Goal: Task Accomplishment & Management: Complete application form

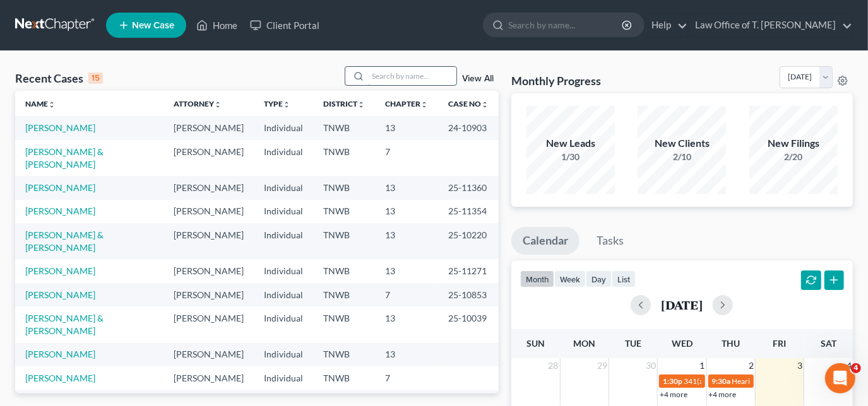
click at [394, 77] on input "search" at bounding box center [412, 76] width 88 height 18
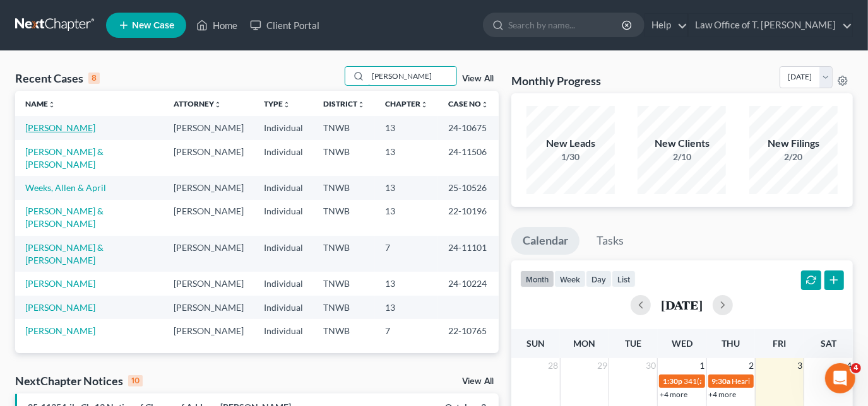
type input "[PERSON_NAME]"
click at [68, 126] on link "[PERSON_NAME]" at bounding box center [60, 127] width 70 height 11
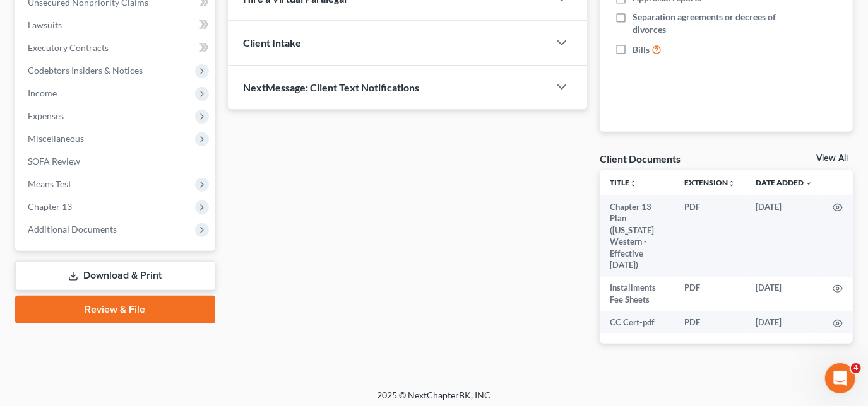
scroll to position [328, 0]
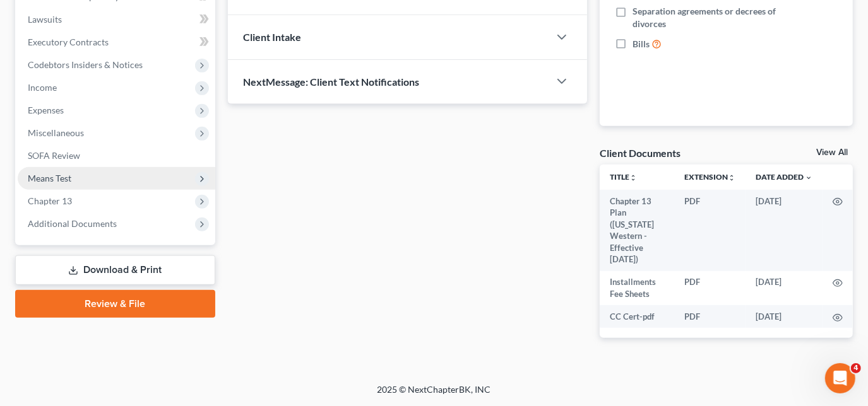
click at [68, 182] on span "Means Test" at bounding box center [50, 178] width 44 height 11
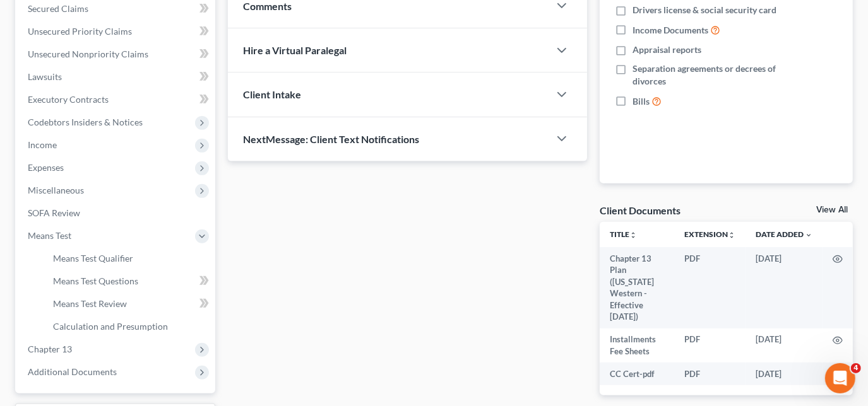
scroll to position [213, 0]
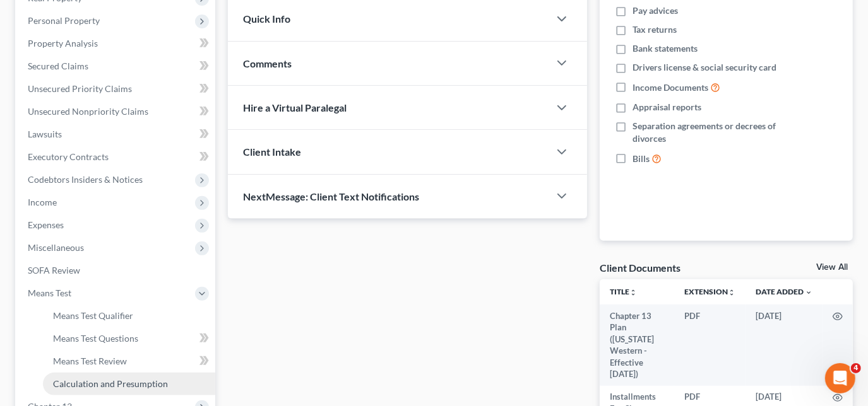
click at [108, 379] on span "Calculation and Presumption" at bounding box center [110, 384] width 115 height 11
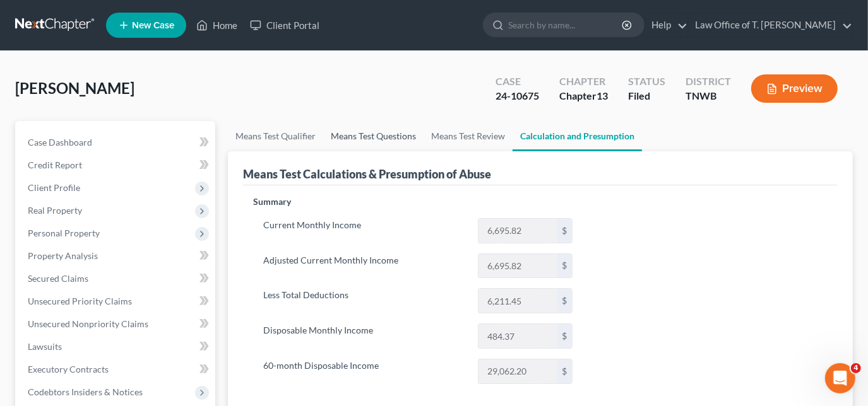
click at [362, 139] on link "Means Test Questions" at bounding box center [373, 136] width 100 height 30
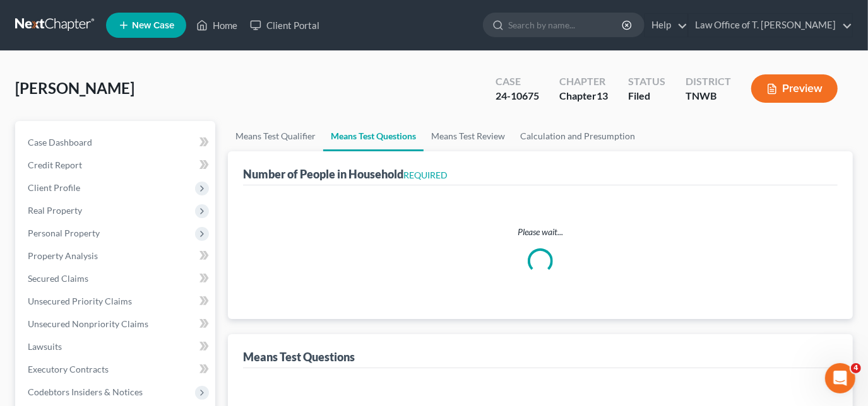
select select "1"
select select "60"
select select "1"
select select "60"
select select "1"
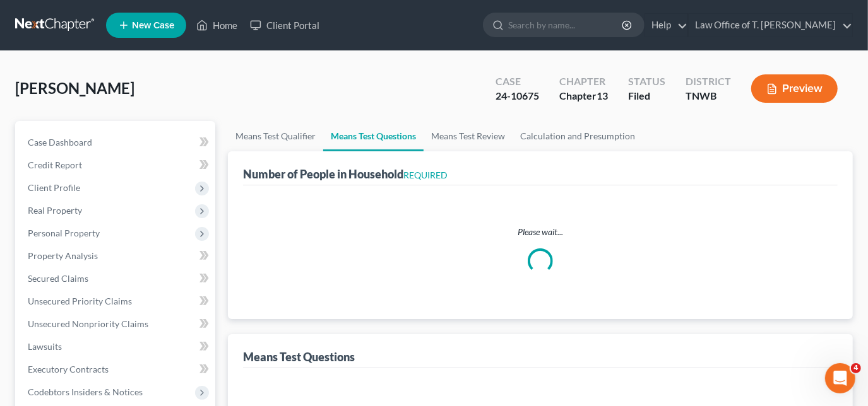
select select "1"
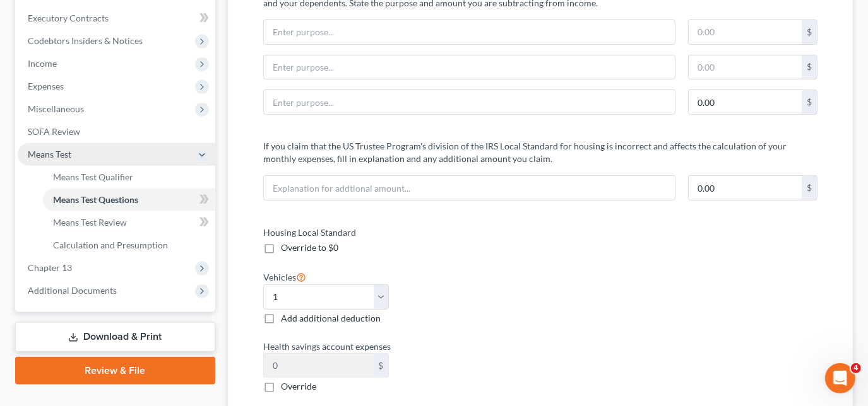
scroll to position [344, 0]
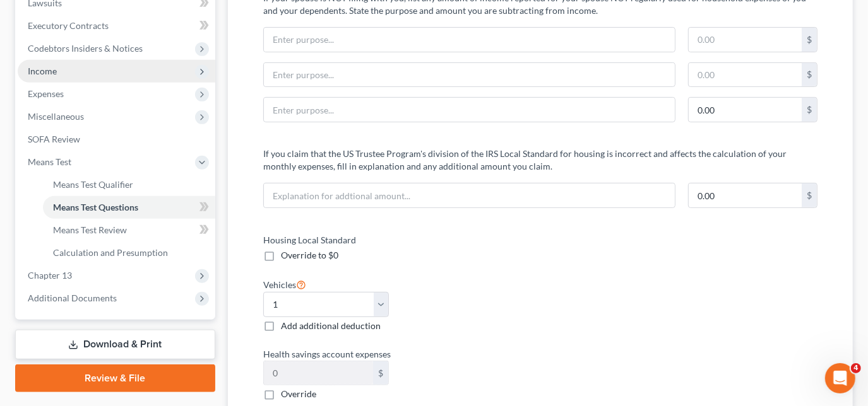
click at [59, 72] on span "Income" at bounding box center [117, 71] width 198 height 23
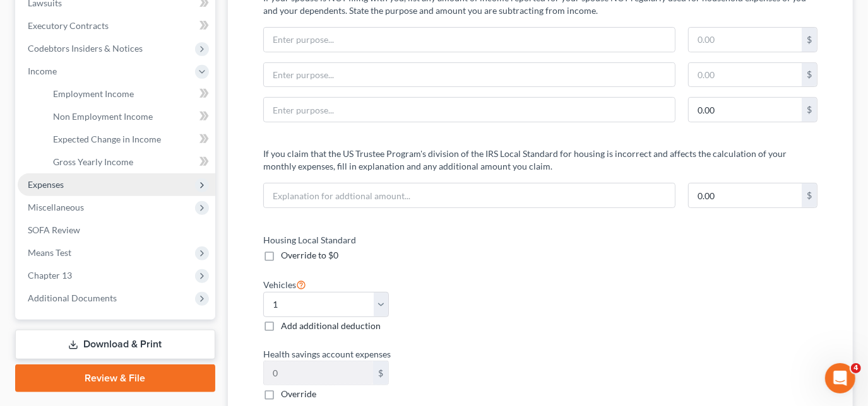
click at [57, 184] on span "Expenses" at bounding box center [46, 184] width 36 height 11
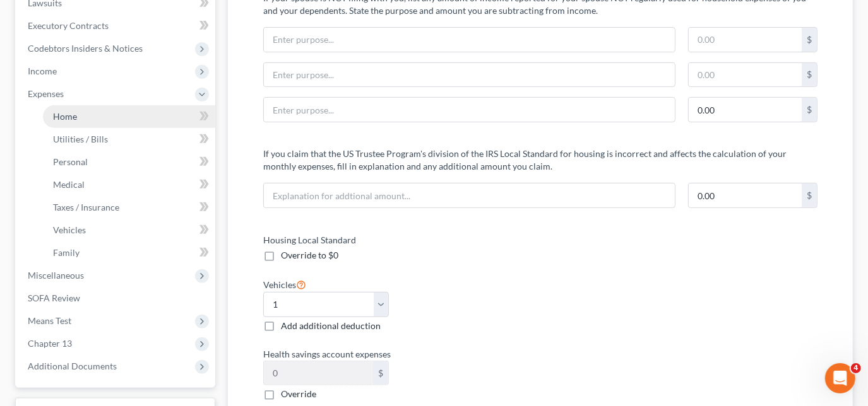
click at [92, 120] on link "Home" at bounding box center [129, 116] width 172 height 23
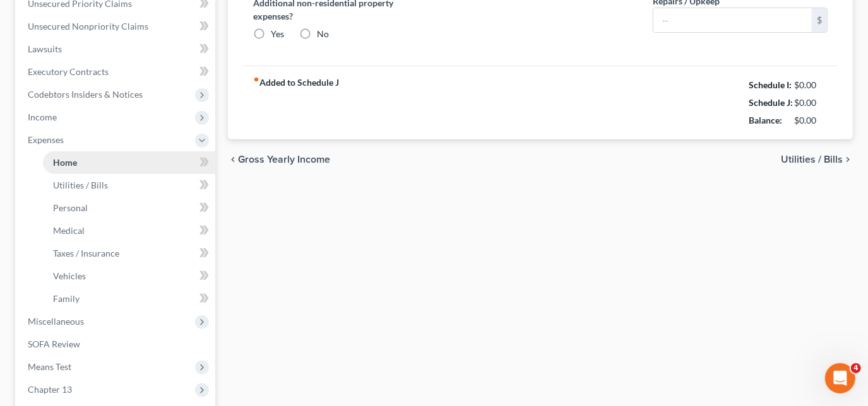
scroll to position [39, 0]
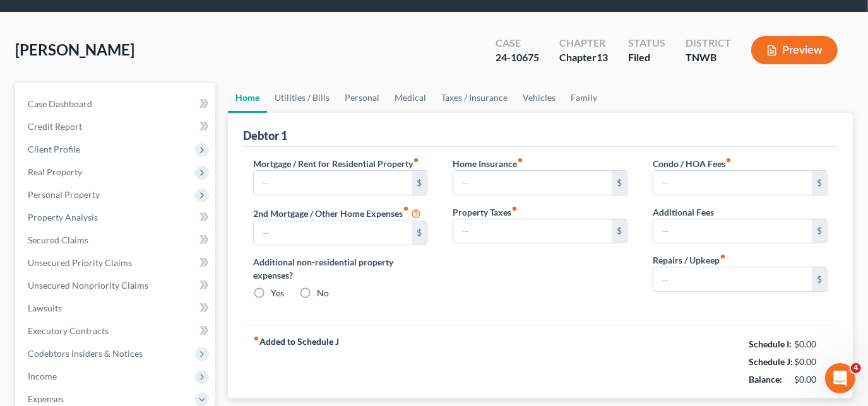
type input "350.00"
type input "0.00"
radio input "true"
type input "0.00"
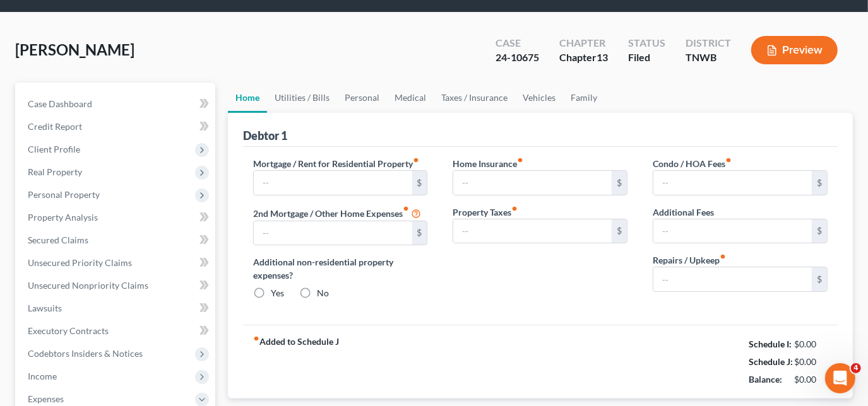
type input "0.00"
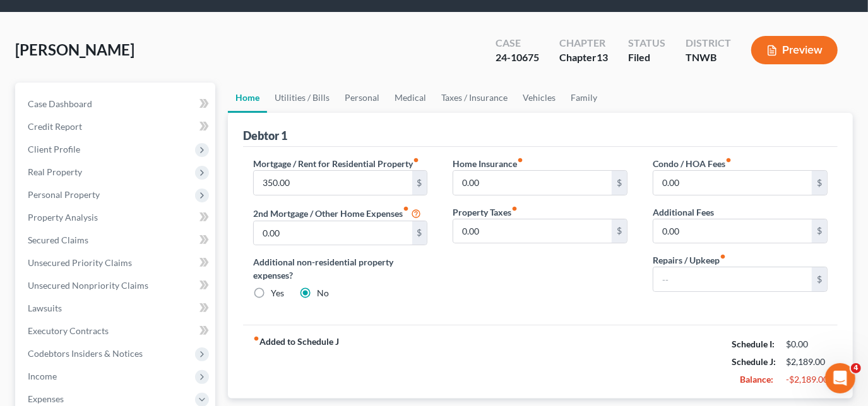
scroll to position [0, 0]
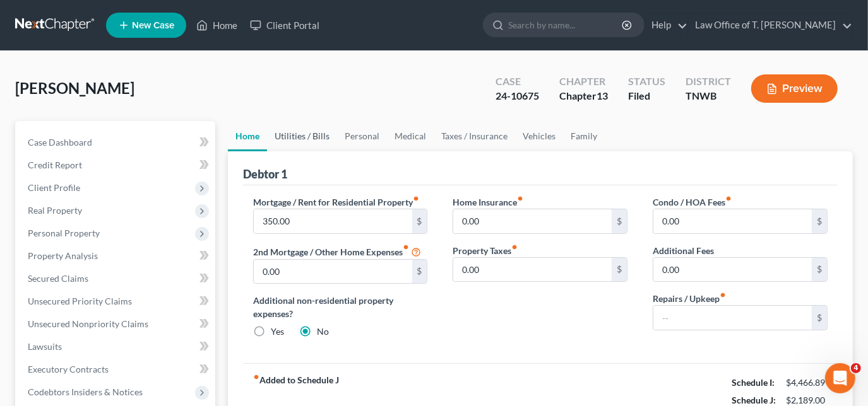
click at [293, 133] on link "Utilities / Bills" at bounding box center [302, 136] width 70 height 30
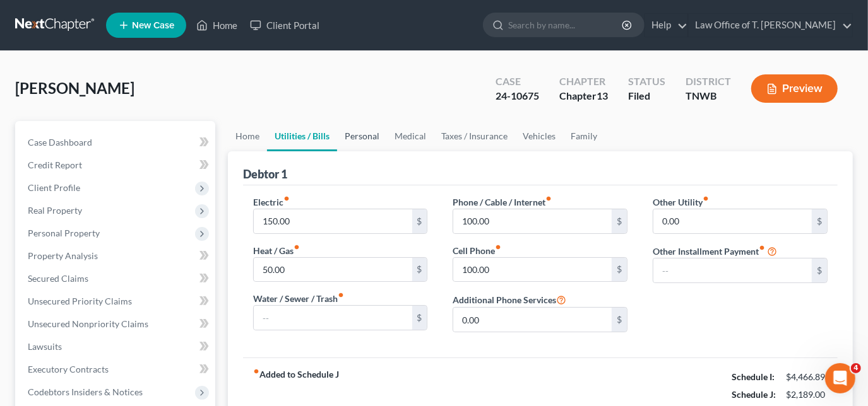
click at [357, 138] on link "Personal" at bounding box center [362, 136] width 50 height 30
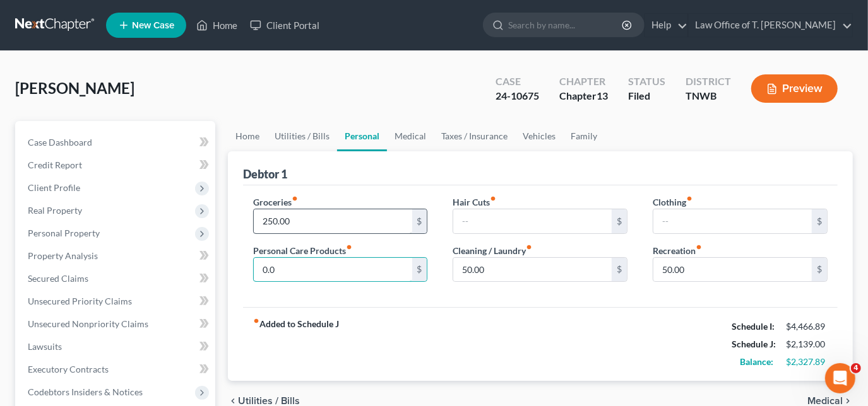
type input "0.0"
click at [307, 227] on input "250.00" at bounding box center [333, 222] width 158 height 24
type input "300.00"
click at [400, 115] on div "[PERSON_NAME] Upgraded Case 24-10675 Chapter Chapter 13 Status [GEOGRAPHIC_DATA…" at bounding box center [434, 93] width 838 height 55
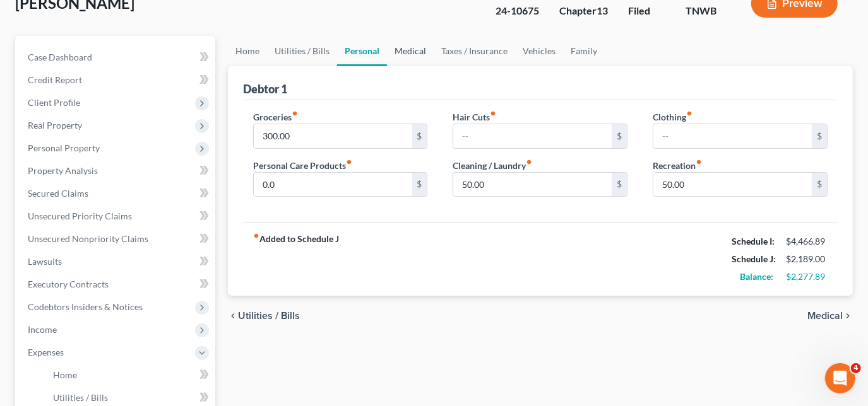
scroll to position [114, 0]
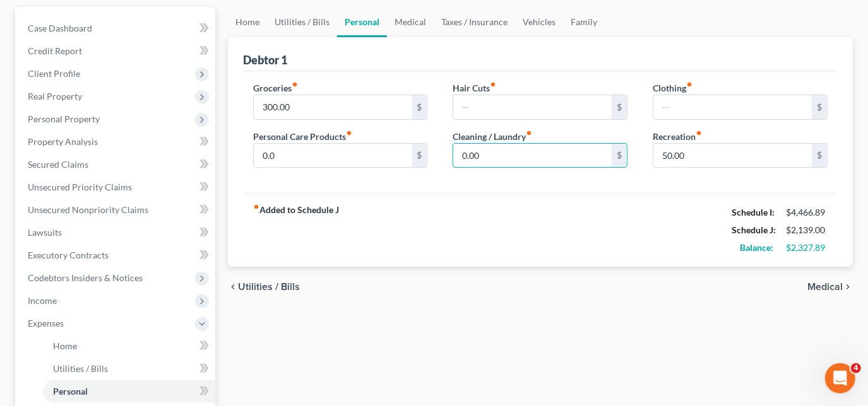
type input "0.00"
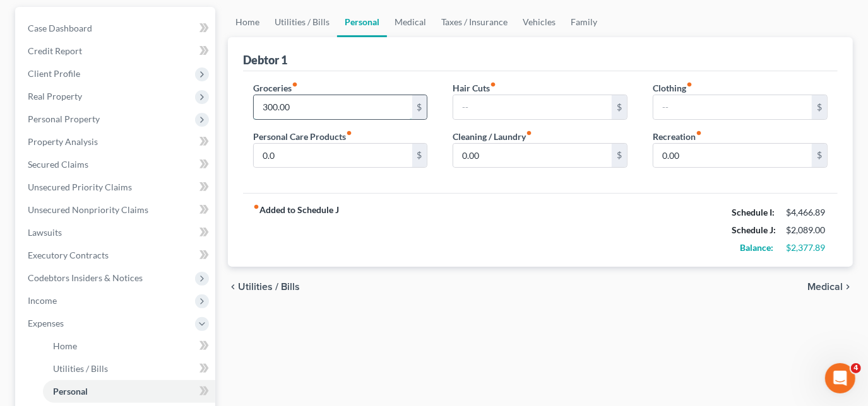
click at [347, 97] on input "300.00" at bounding box center [333, 107] width 158 height 24
click at [292, 101] on input "5" at bounding box center [333, 107] width 158 height 24
click at [300, 107] on input "50.00" at bounding box center [333, 107] width 158 height 24
click at [312, 98] on input "500.00" at bounding box center [333, 107] width 158 height 24
click at [326, 99] on input "550.00" at bounding box center [333, 107] width 158 height 24
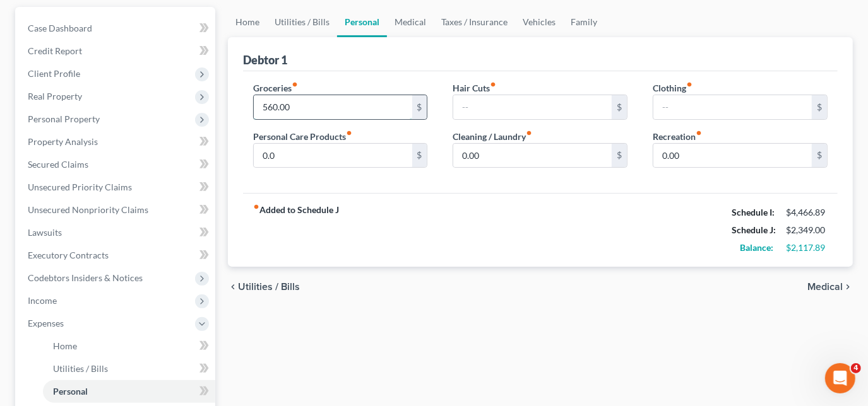
type input "560.00"
click at [449, 101] on div "Hair Cuts fiber_manual_record $ Cleaning / Laundry fiber_manual_record 0.00 $" at bounding box center [540, 129] width 200 height 97
click at [410, 21] on link "Medical" at bounding box center [410, 22] width 47 height 30
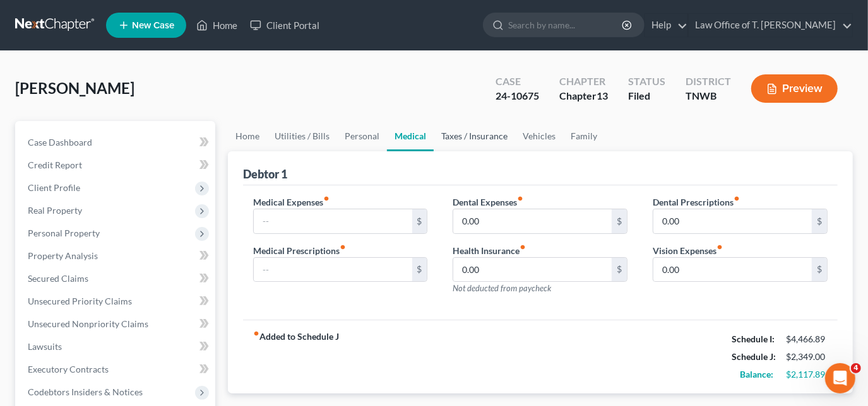
click at [472, 131] on link "Taxes / Insurance" at bounding box center [474, 136] width 81 height 30
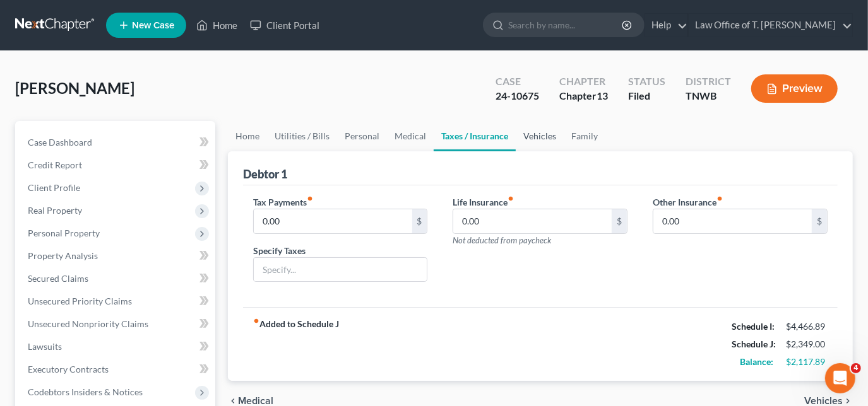
click at [521, 136] on link "Vehicles" at bounding box center [540, 136] width 48 height 30
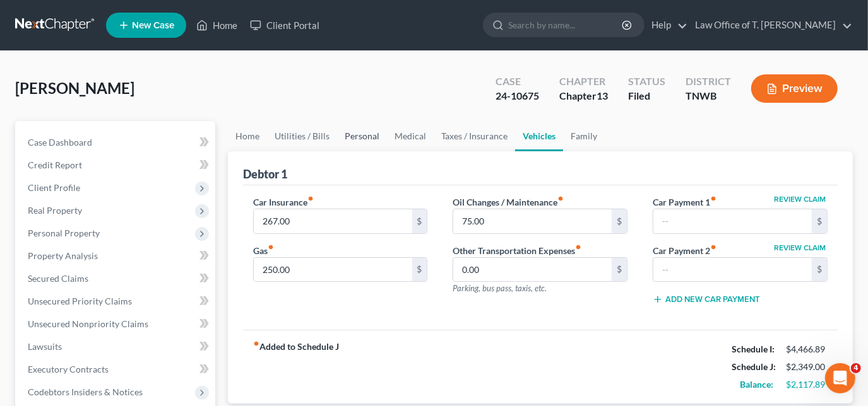
click at [357, 139] on link "Personal" at bounding box center [362, 136] width 50 height 30
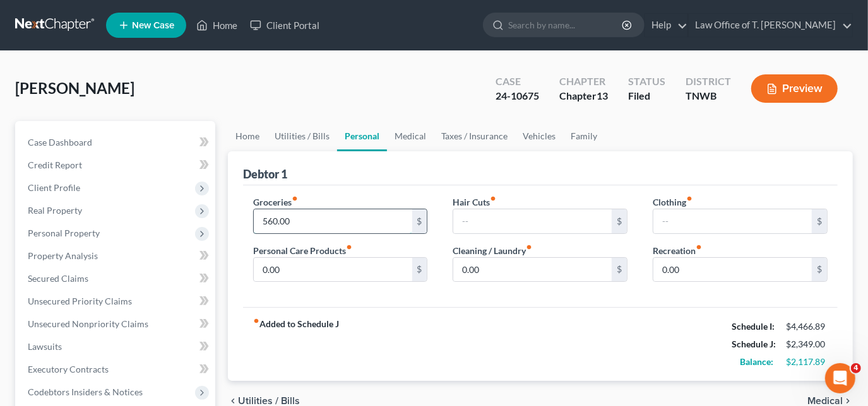
click at [315, 214] on input "560.00" at bounding box center [333, 222] width 158 height 24
type input "565.00"
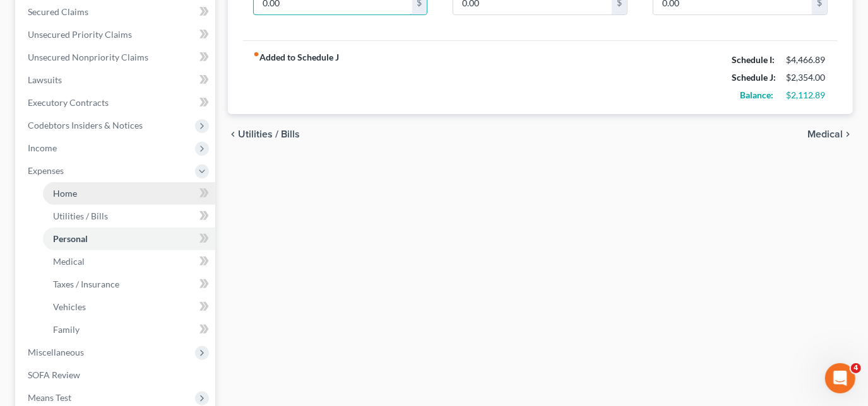
scroll to position [287, 0]
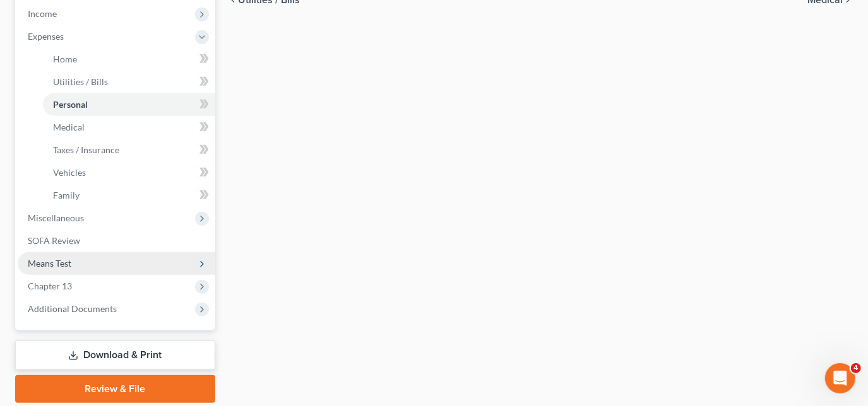
click at [72, 262] on span "Means Test" at bounding box center [117, 263] width 198 height 23
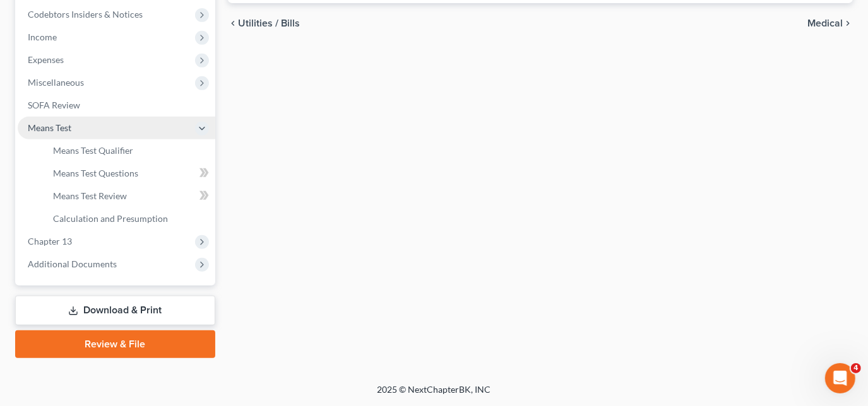
scroll to position [377, 0]
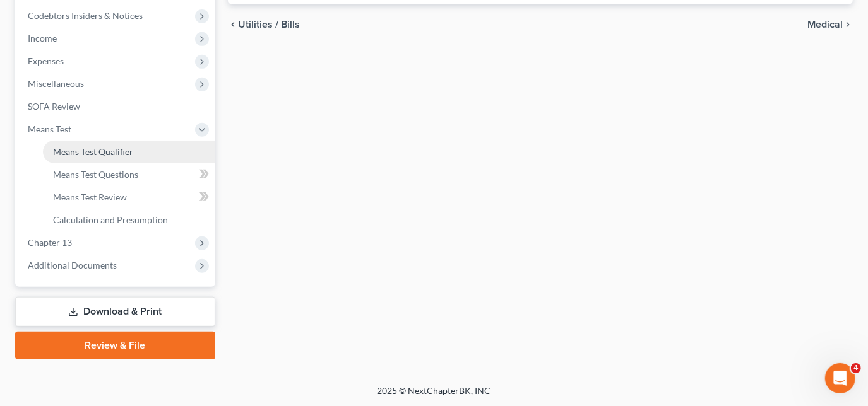
click at [92, 153] on span "Means Test Qualifier" at bounding box center [93, 151] width 80 height 11
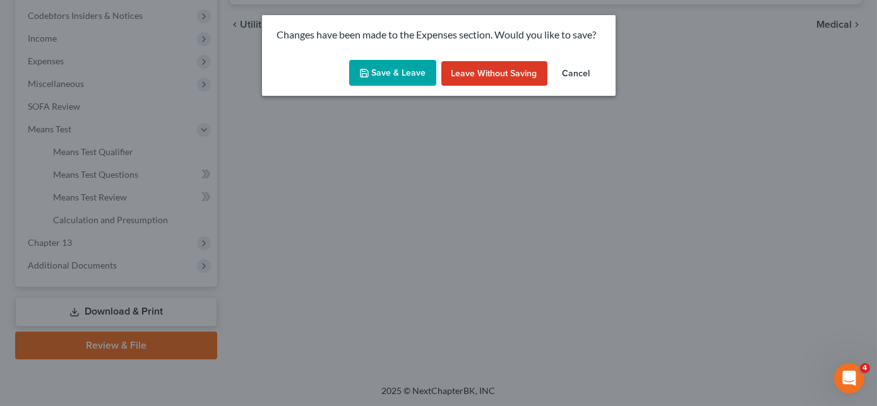
click at [417, 77] on button "Save & Leave" at bounding box center [392, 73] width 87 height 27
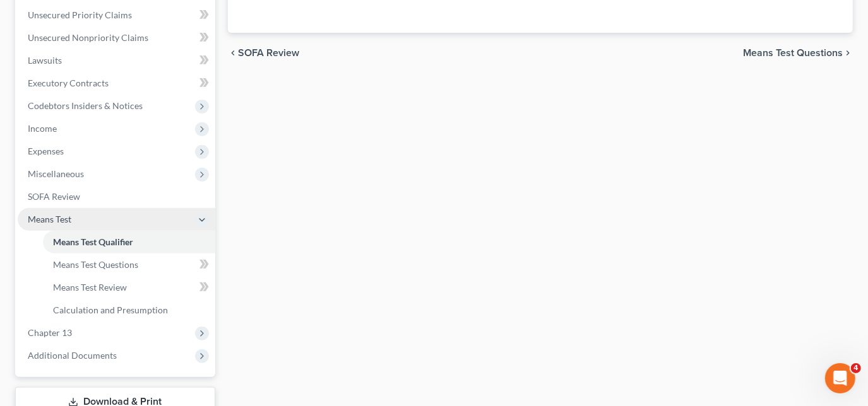
scroll to position [344, 0]
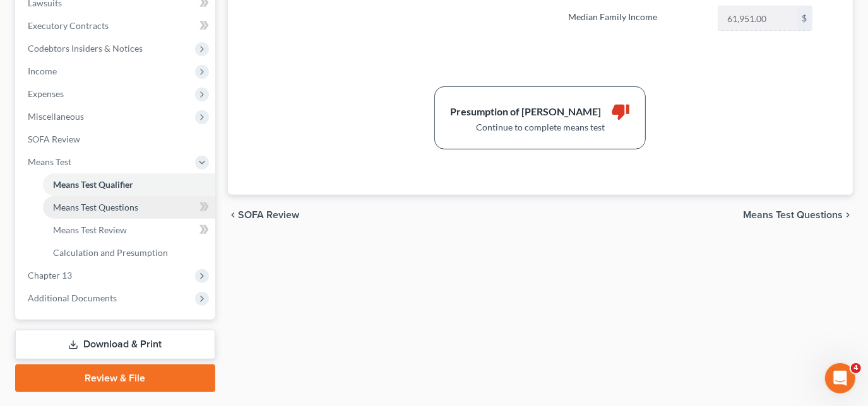
click at [106, 208] on span "Means Test Questions" at bounding box center [95, 207] width 85 height 11
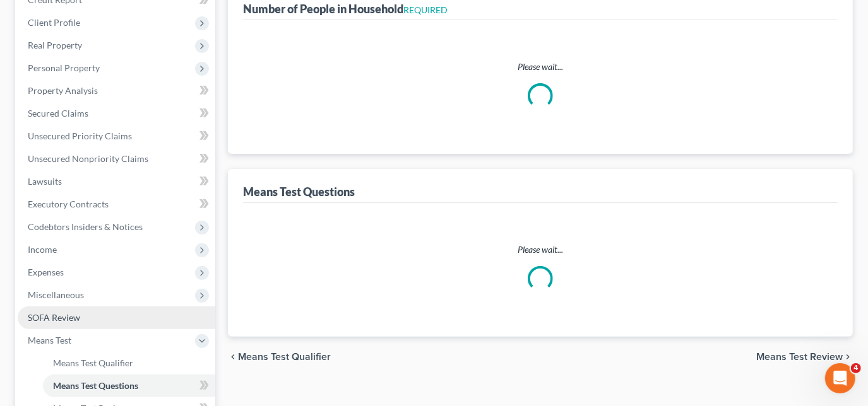
select select "1"
select select "60"
select select "1"
select select "60"
select select "1"
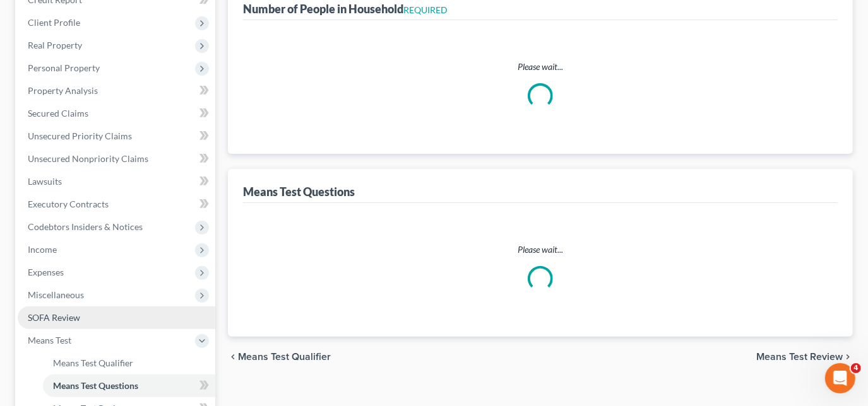
select select "1"
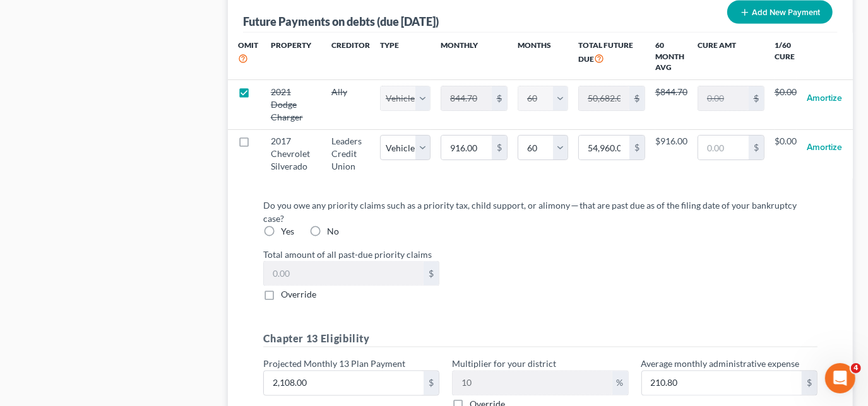
scroll to position [1377, 0]
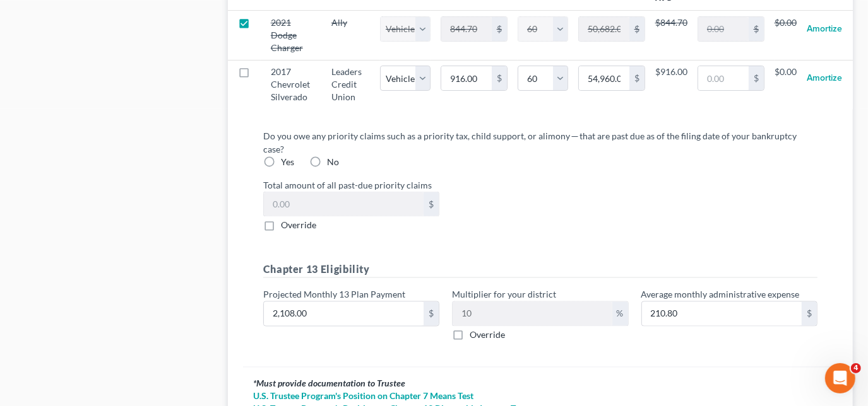
click at [281, 156] on label "Yes" at bounding box center [287, 162] width 13 height 13
click at [286, 156] on input "Yes" at bounding box center [290, 160] width 8 height 8
radio input "true"
click at [281, 220] on label "Override" at bounding box center [298, 226] width 35 height 13
click at [286, 220] on input "Override" at bounding box center [290, 224] width 8 height 8
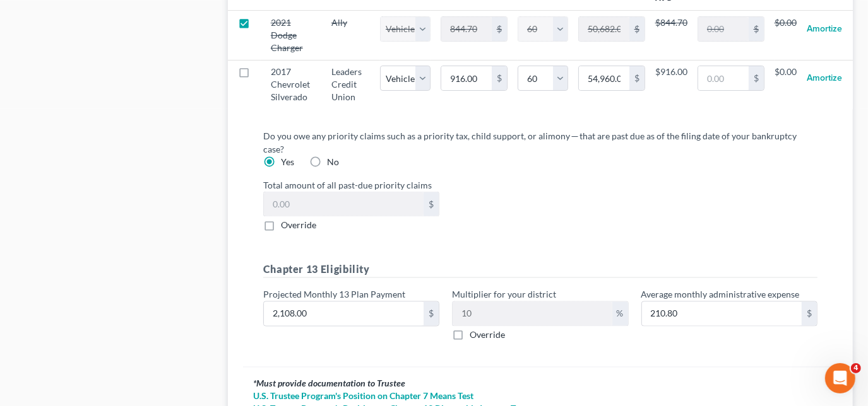
checkbox input "true"
click at [307, 198] on input "0.00" at bounding box center [344, 205] width 160 height 24
type input "5,800.00"
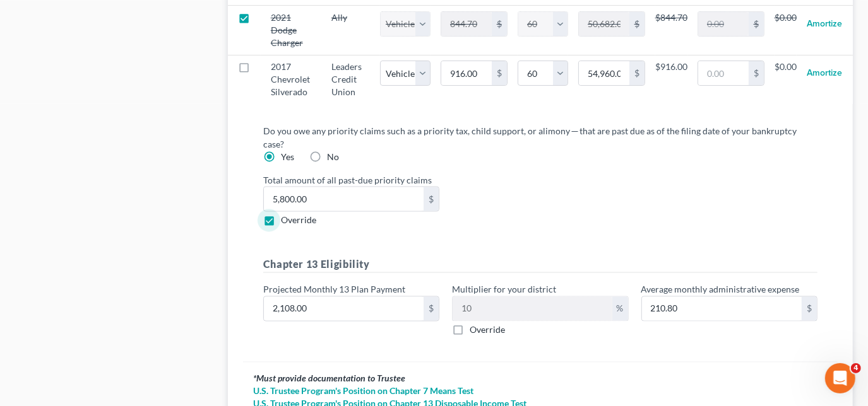
scroll to position [1471, 0]
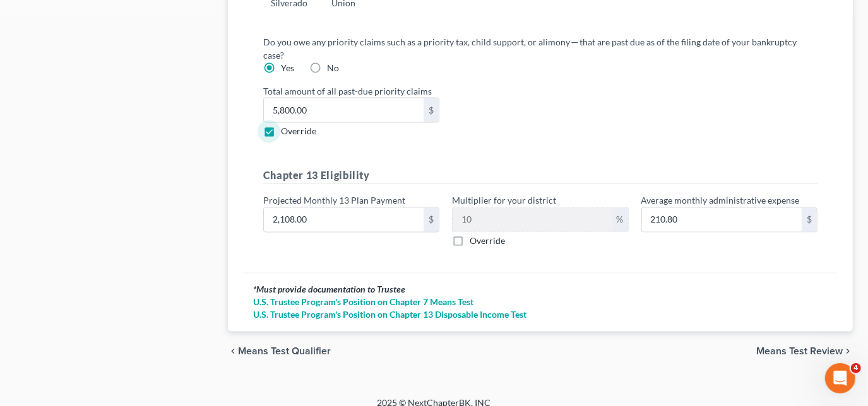
click at [785, 332] on div "chevron_left Means Test Qualifier Means Test Review chevron_right" at bounding box center [540, 352] width 625 height 40
click at [781, 347] on span "Means Test Review" at bounding box center [799, 352] width 86 height 10
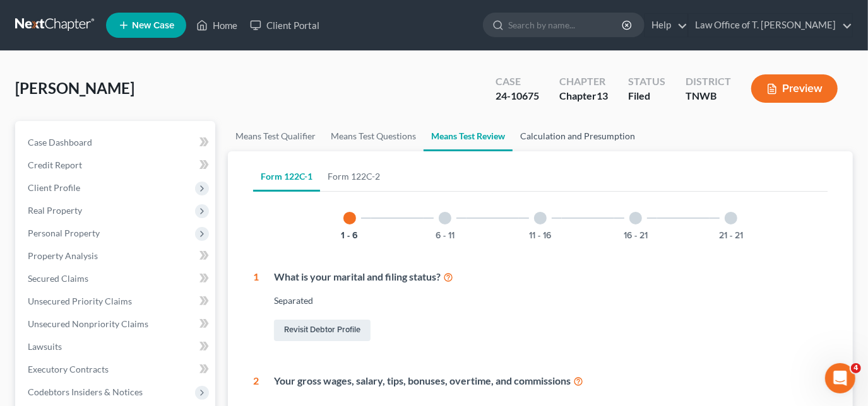
click at [554, 136] on link "Calculation and Presumption" at bounding box center [578, 136] width 130 height 30
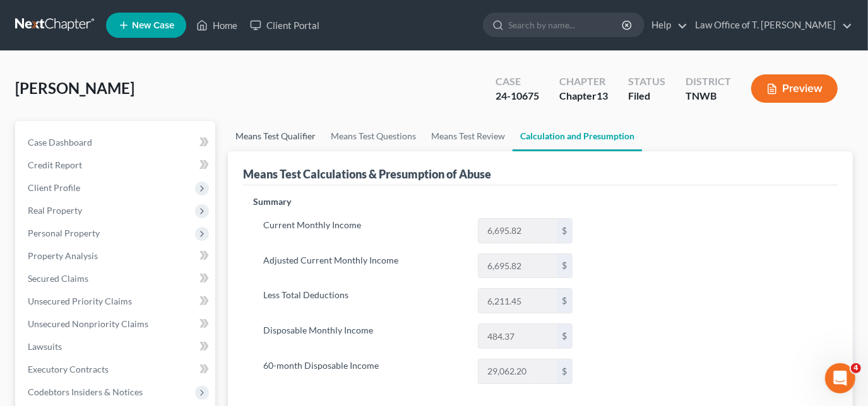
click at [298, 138] on link "Means Test Qualifier" at bounding box center [275, 136] width 95 height 30
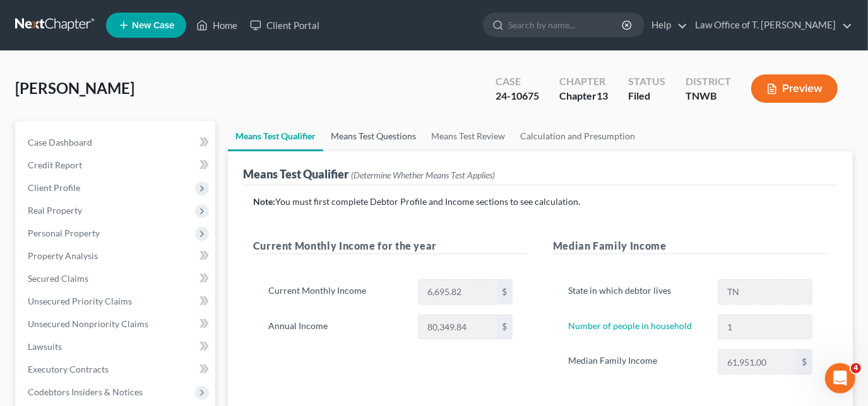
click at [393, 131] on link "Means Test Questions" at bounding box center [373, 136] width 100 height 30
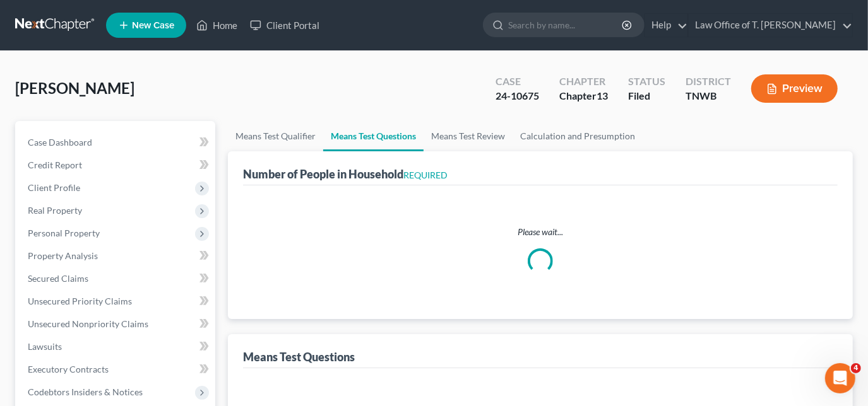
select select "1"
select select "60"
select select "1"
select select "60"
select select "1"
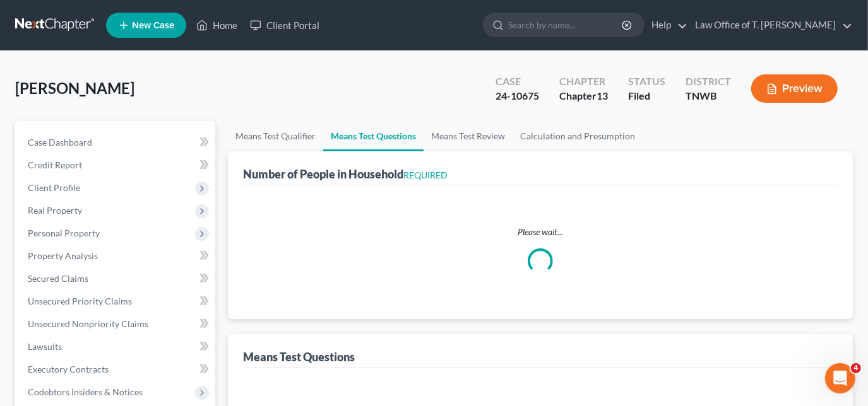
select select "1"
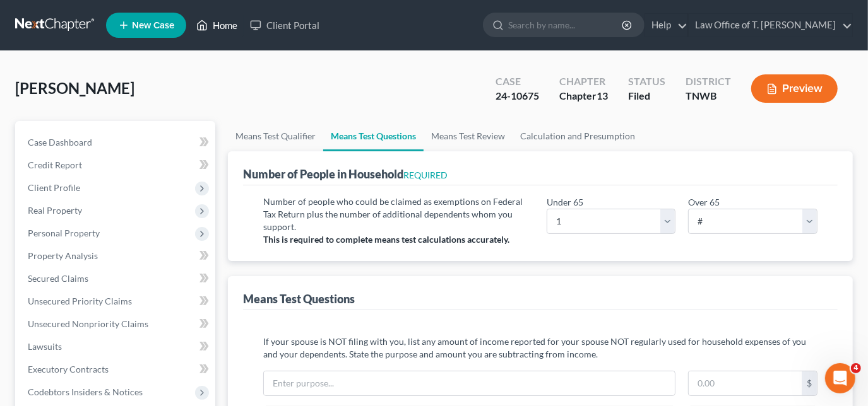
click at [210, 25] on link "Home" at bounding box center [217, 25] width 54 height 23
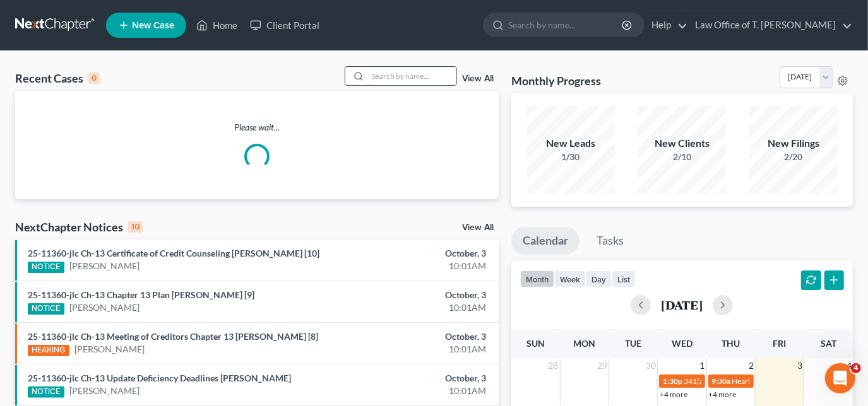
click at [415, 79] on input "search" at bounding box center [412, 76] width 88 height 18
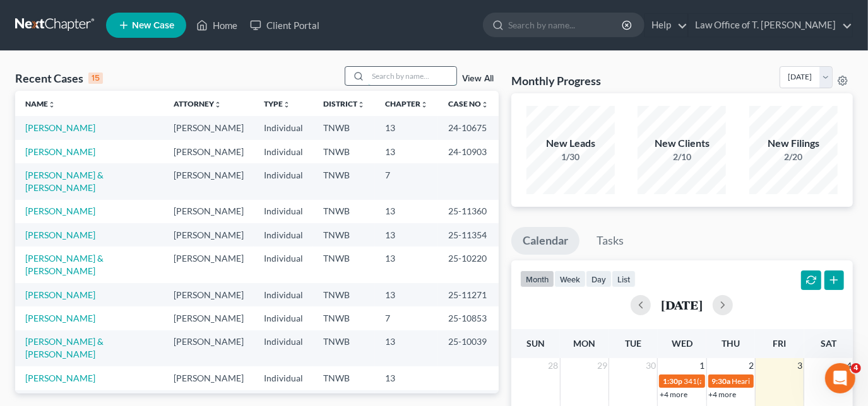
click at [415, 79] on input "search" at bounding box center [412, 76] width 88 height 18
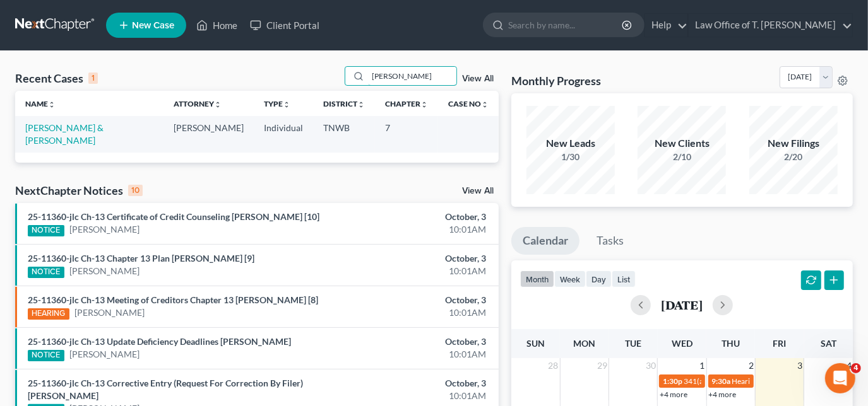
type input "[PERSON_NAME]"
click at [61, 127] on link "[PERSON_NAME] & [PERSON_NAME]" at bounding box center [64, 133] width 78 height 23
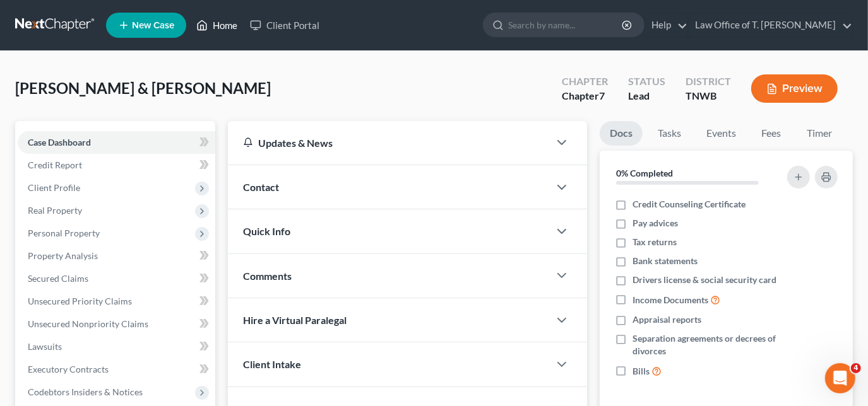
click at [213, 25] on link "Home" at bounding box center [217, 25] width 54 height 23
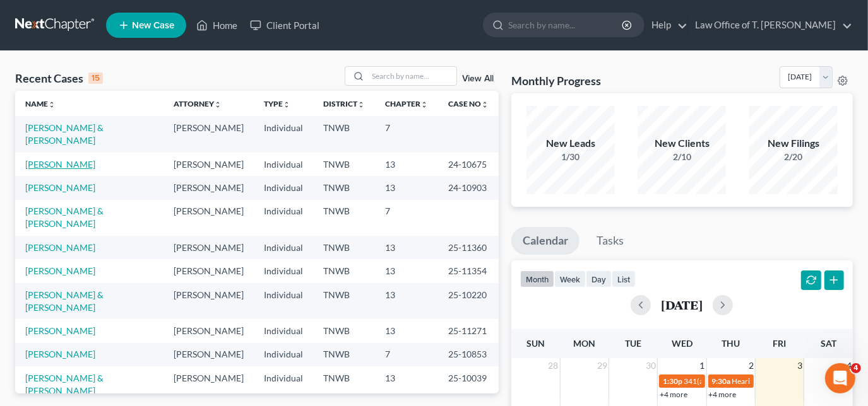
click at [55, 159] on link "[PERSON_NAME]" at bounding box center [60, 164] width 70 height 11
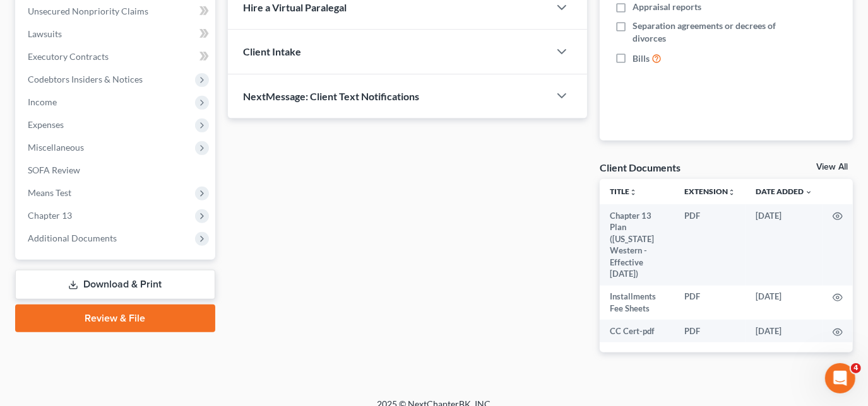
scroll to position [328, 0]
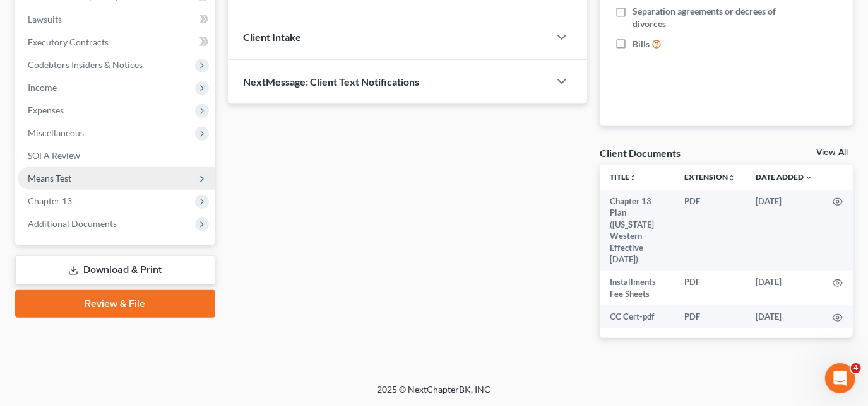
click at [64, 177] on span "Means Test" at bounding box center [50, 178] width 44 height 11
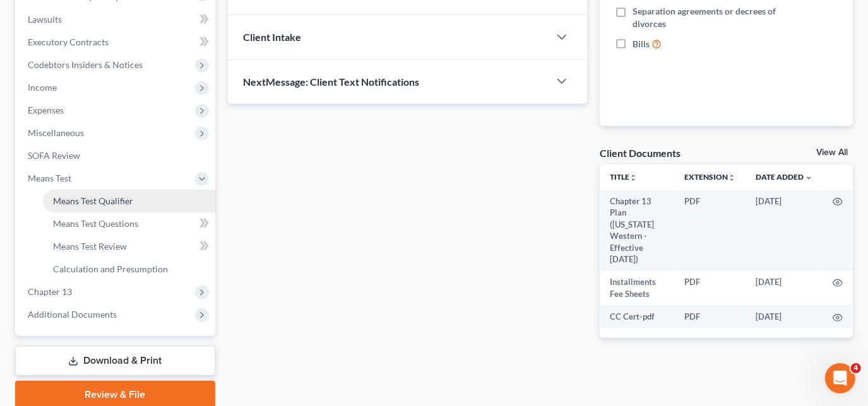
click at [109, 200] on span "Means Test Qualifier" at bounding box center [93, 201] width 80 height 11
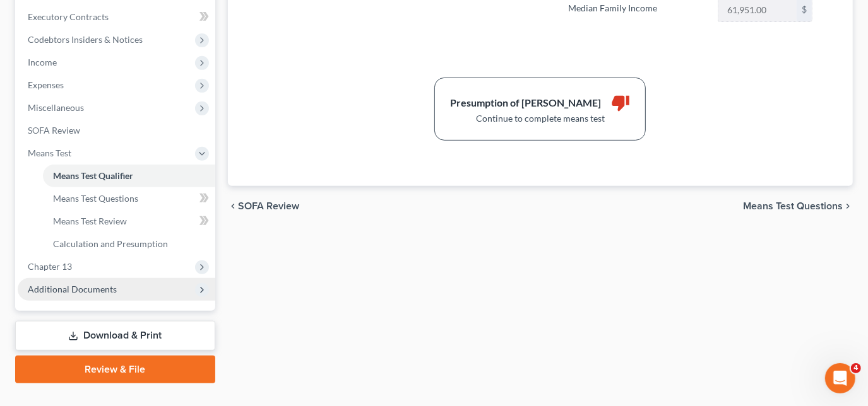
scroll to position [377, 0]
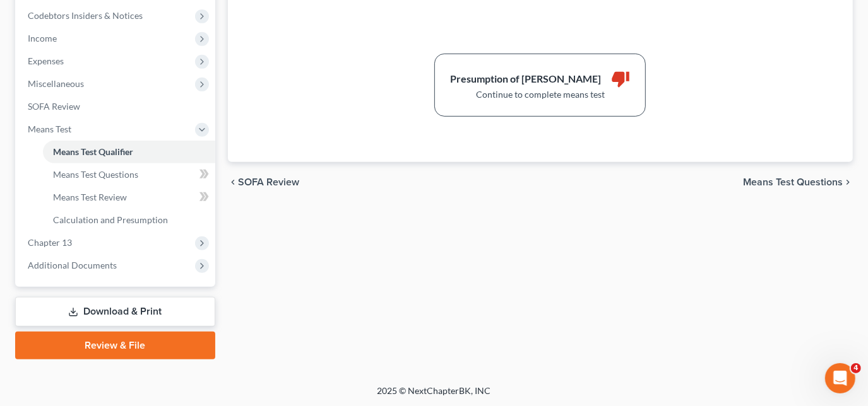
click at [104, 309] on link "Download & Print" at bounding box center [115, 312] width 200 height 30
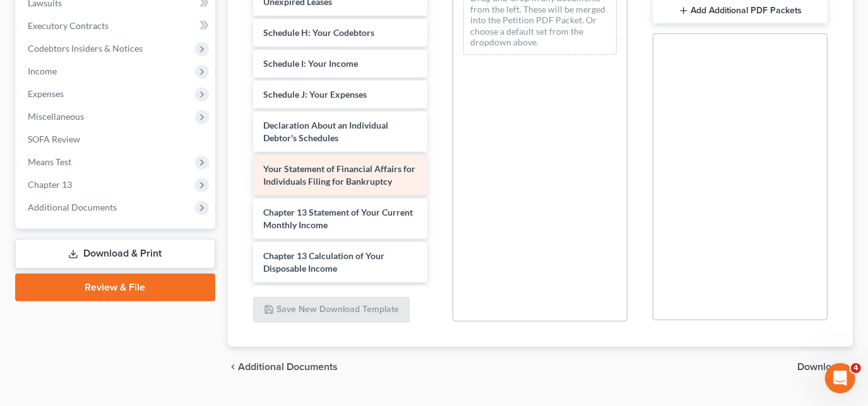
scroll to position [344, 0]
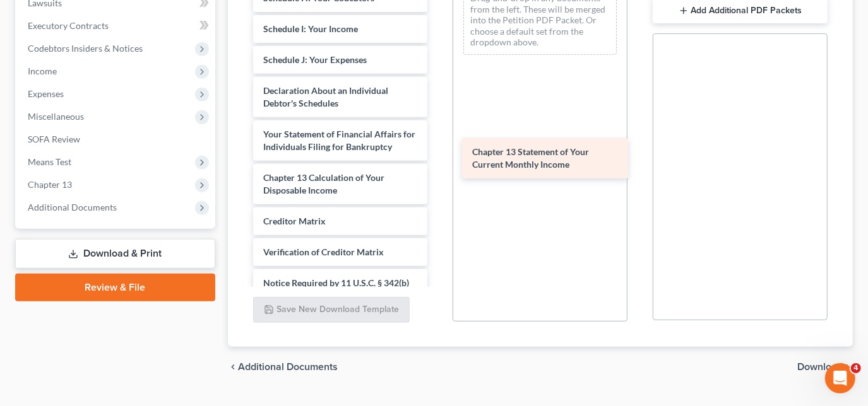
drag, startPoint x: 333, startPoint y: 202, endPoint x: 543, endPoint y: 165, distance: 212.8
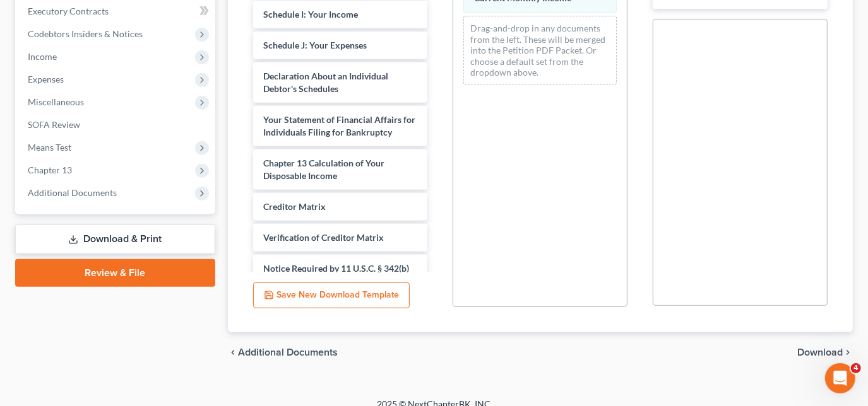
scroll to position [372, 0]
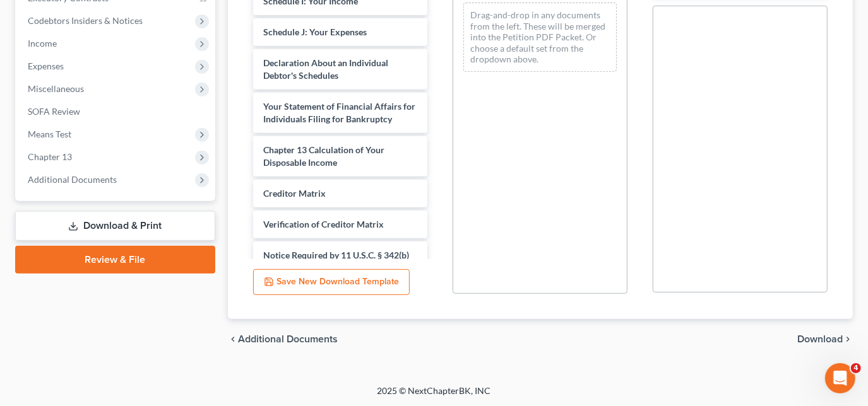
click at [823, 336] on span "Download" at bounding box center [819, 340] width 45 height 10
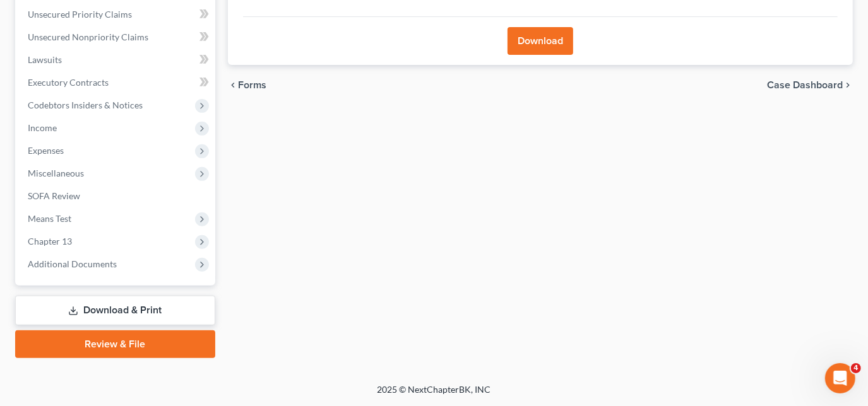
scroll to position [286, 0]
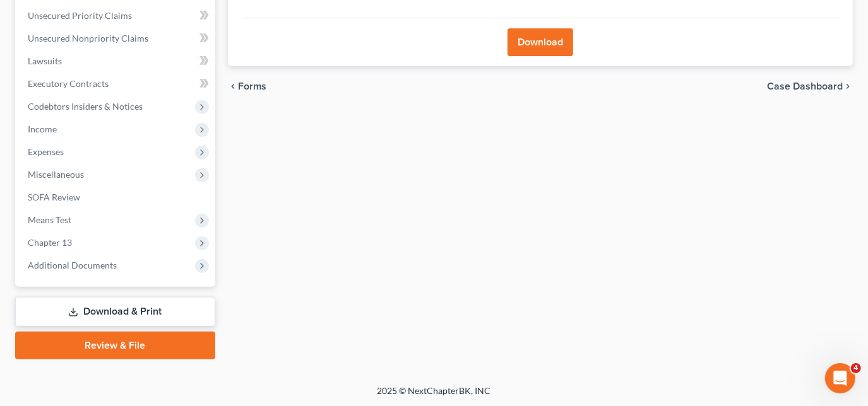
click at [540, 45] on button "Download" at bounding box center [540, 42] width 66 height 28
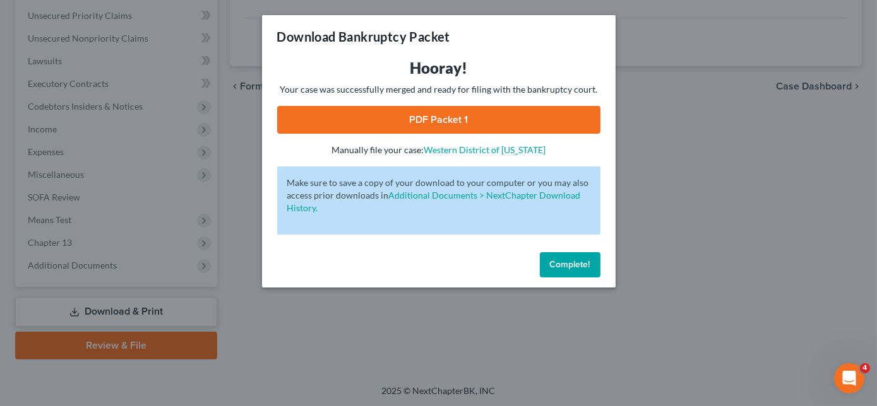
click at [437, 121] on link "PDF Packet 1" at bounding box center [438, 120] width 323 height 28
click at [571, 258] on button "Complete!" at bounding box center [570, 264] width 61 height 25
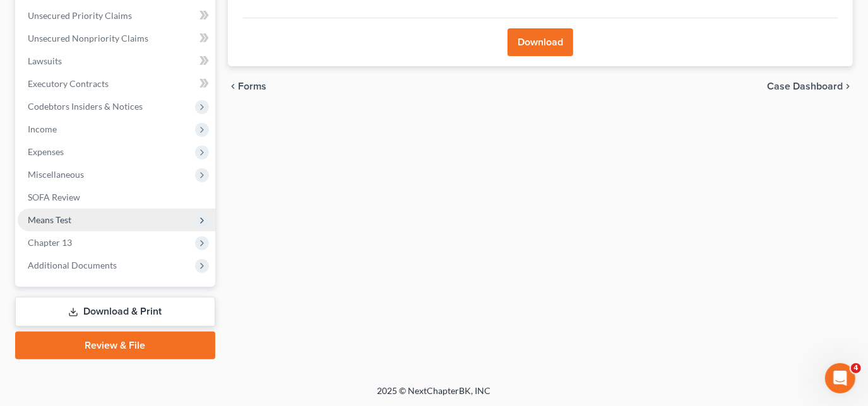
click at [83, 222] on span "Means Test" at bounding box center [117, 220] width 198 height 23
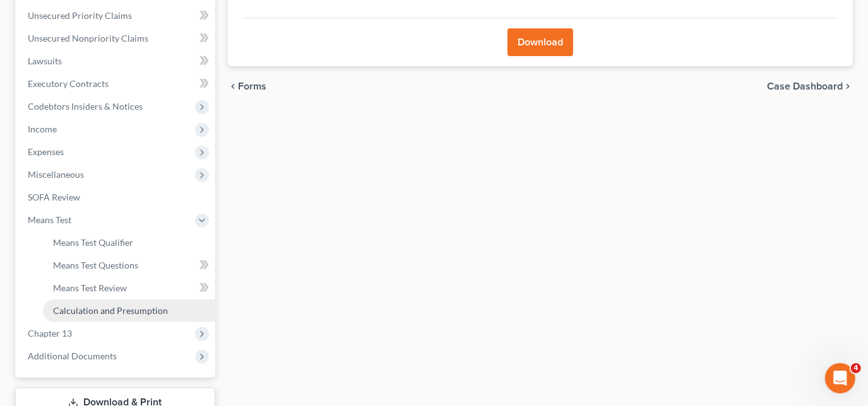
drag, startPoint x: 101, startPoint y: 309, endPoint x: 166, endPoint y: 301, distance: 65.5
click at [101, 309] on span "Calculation and Presumption" at bounding box center [110, 311] width 115 height 11
